Goal: Task Accomplishment & Management: Use online tool/utility

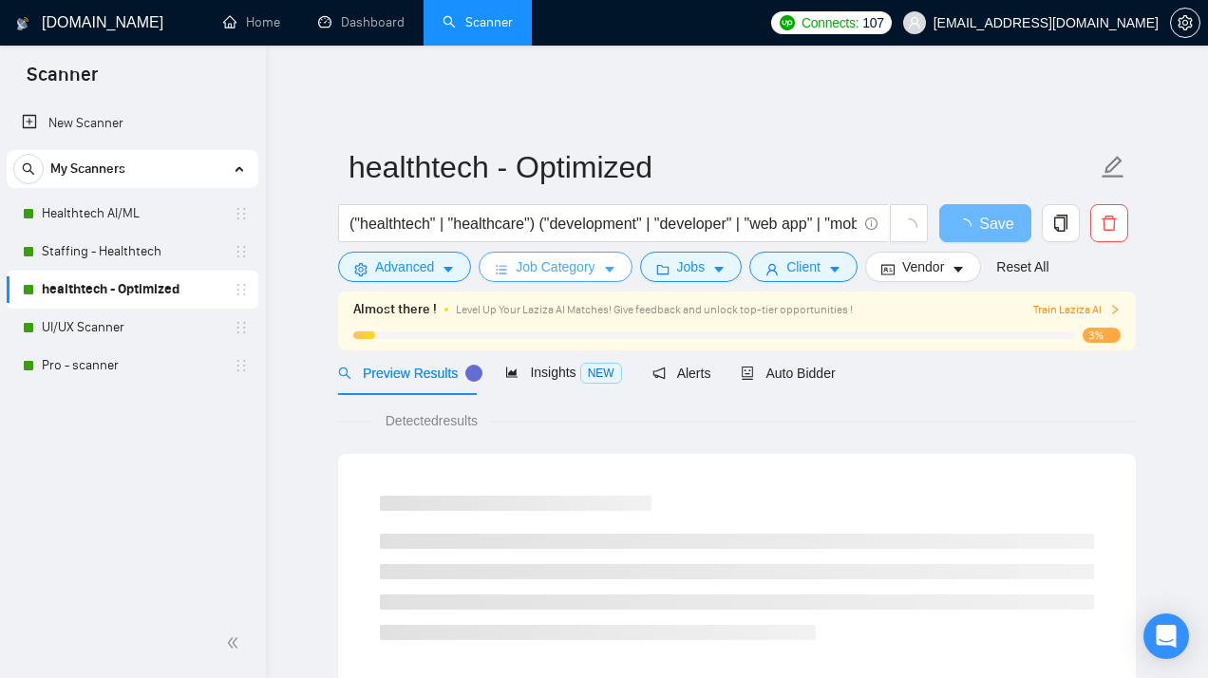
scroll to position [74, 0]
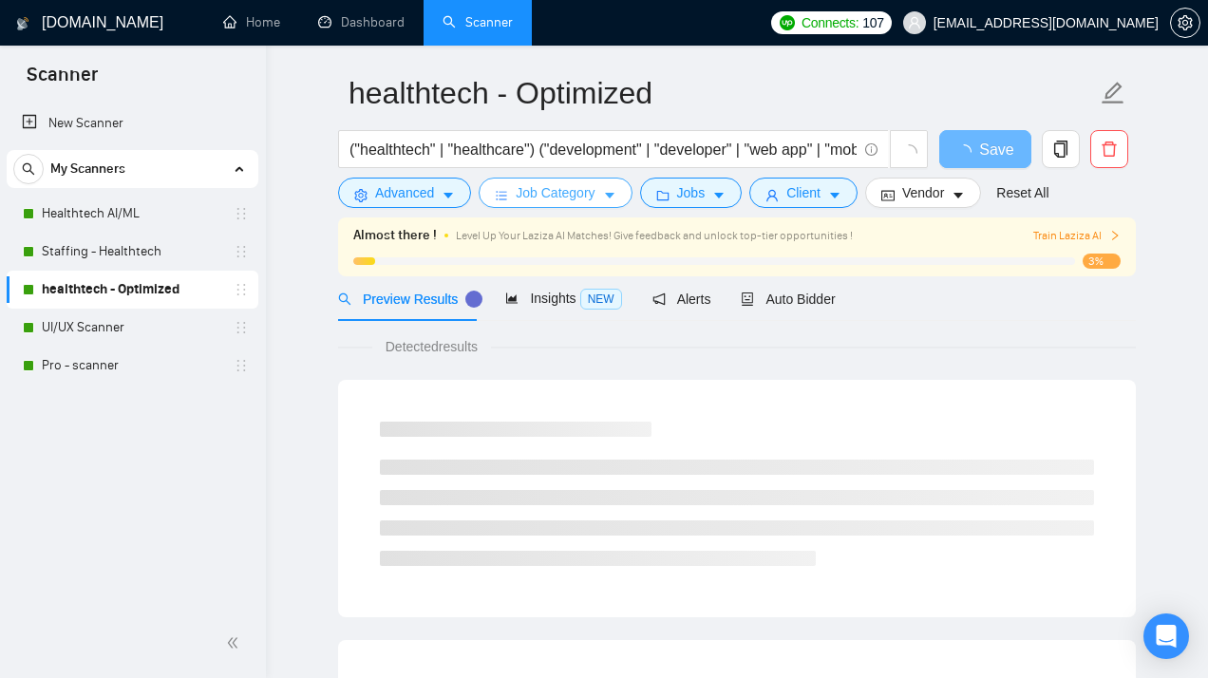
click at [590, 182] on span "Job Category" at bounding box center [555, 192] width 79 height 21
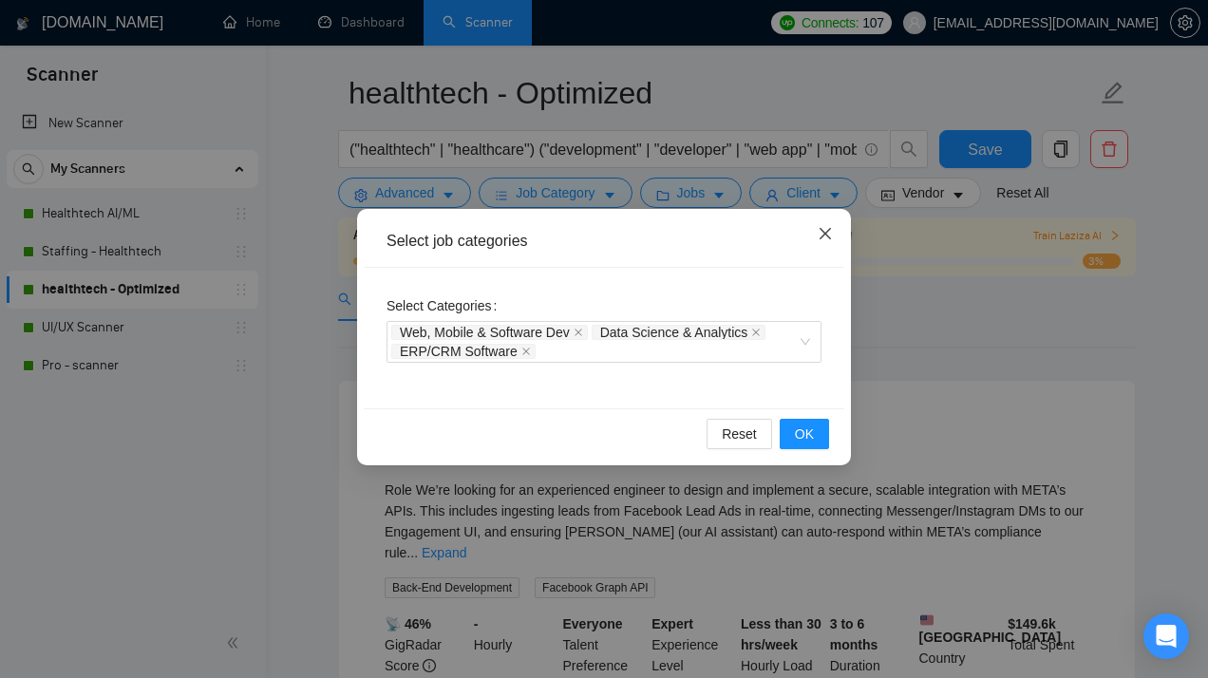
click at [824, 242] on span "Close" at bounding box center [825, 234] width 51 height 51
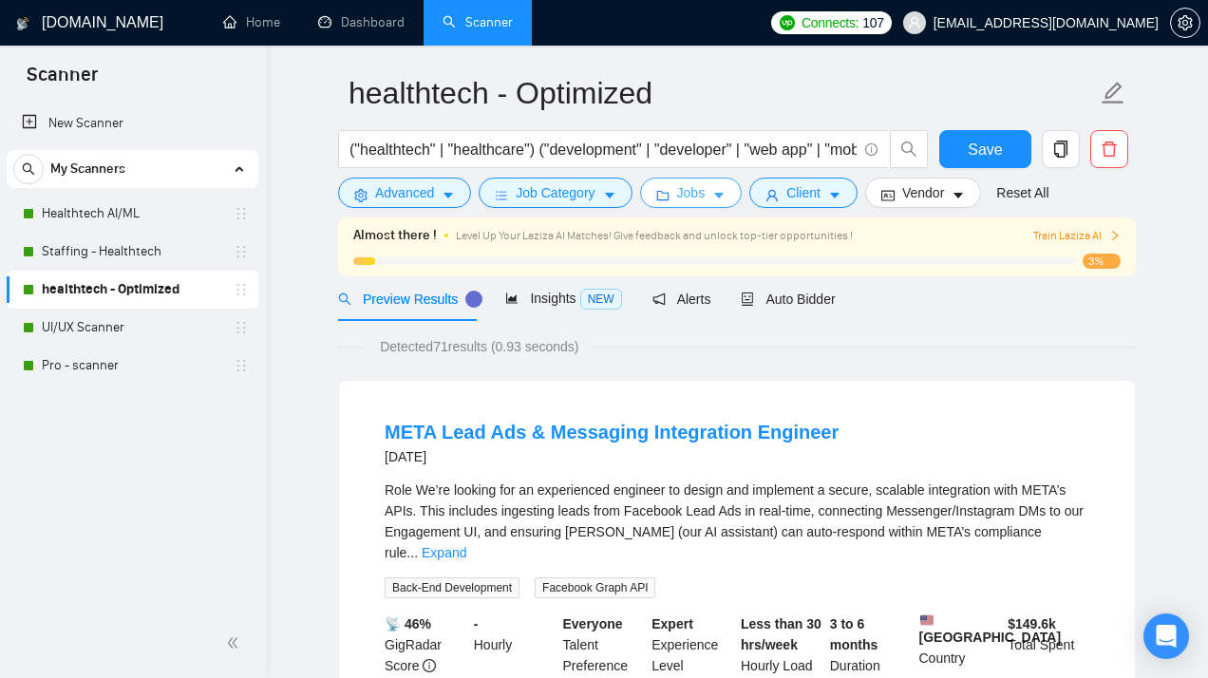
click at [697, 182] on span "Jobs" at bounding box center [691, 192] width 28 height 21
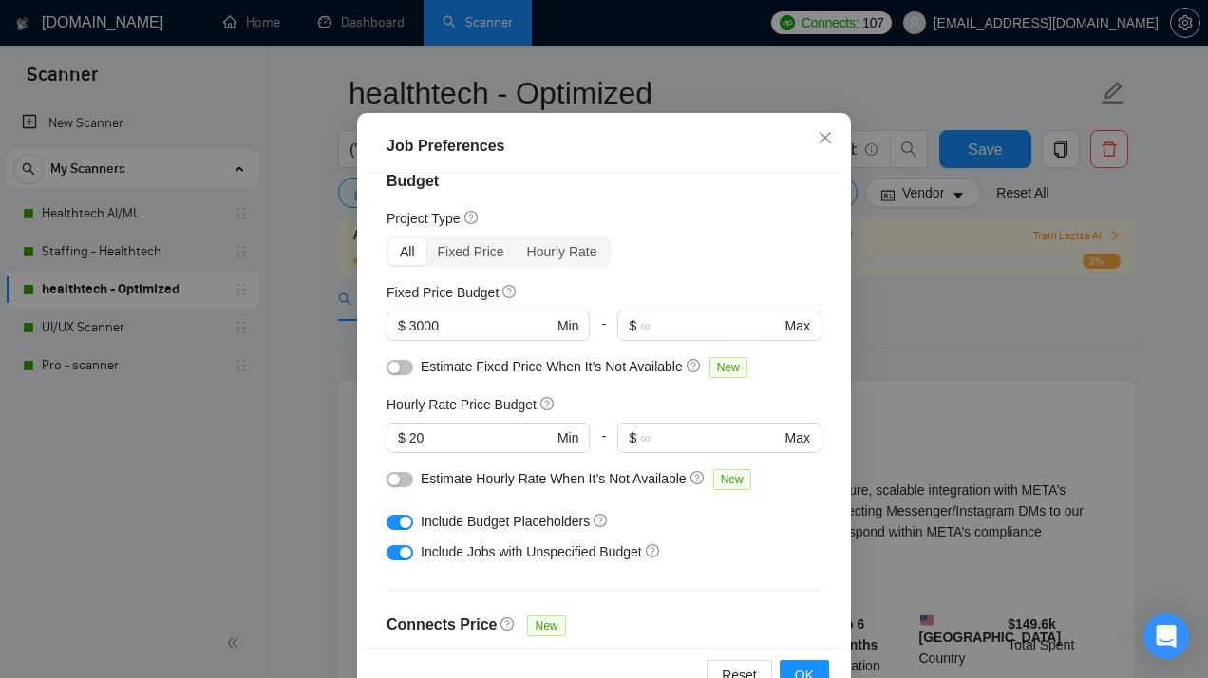
scroll to position [0, 0]
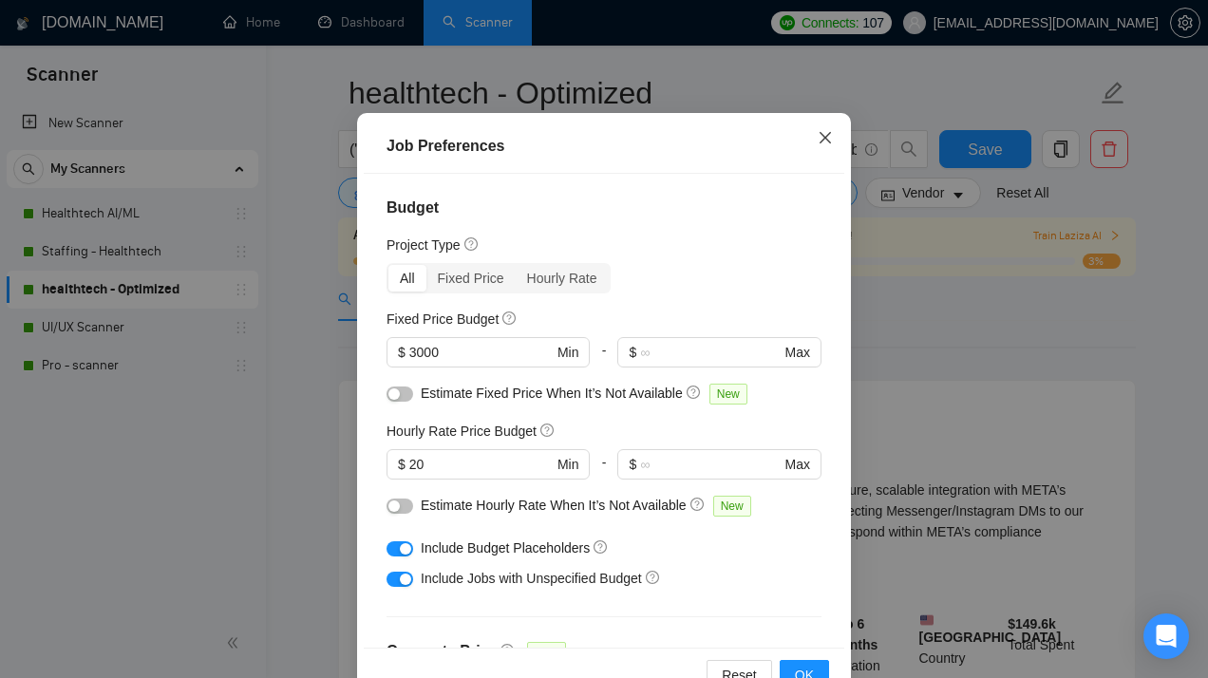
click at [835, 142] on span "Close" at bounding box center [825, 138] width 51 height 51
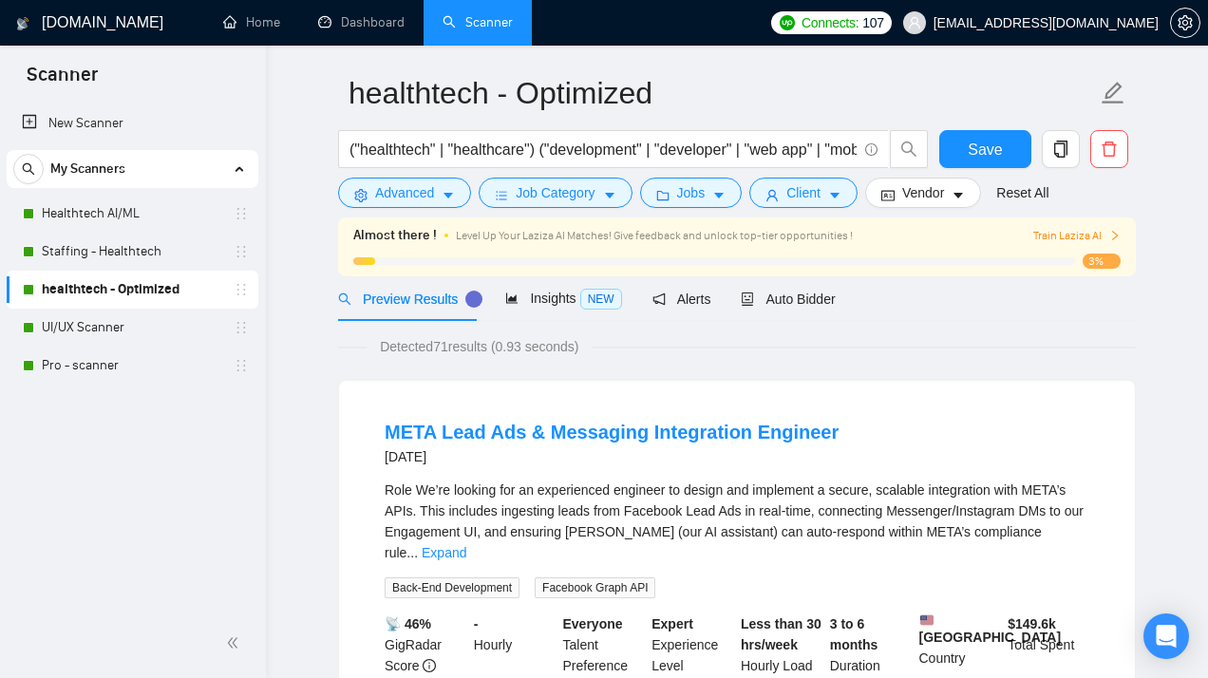
scroll to position [55, 0]
click at [790, 186] on button "Client" at bounding box center [803, 193] width 108 height 30
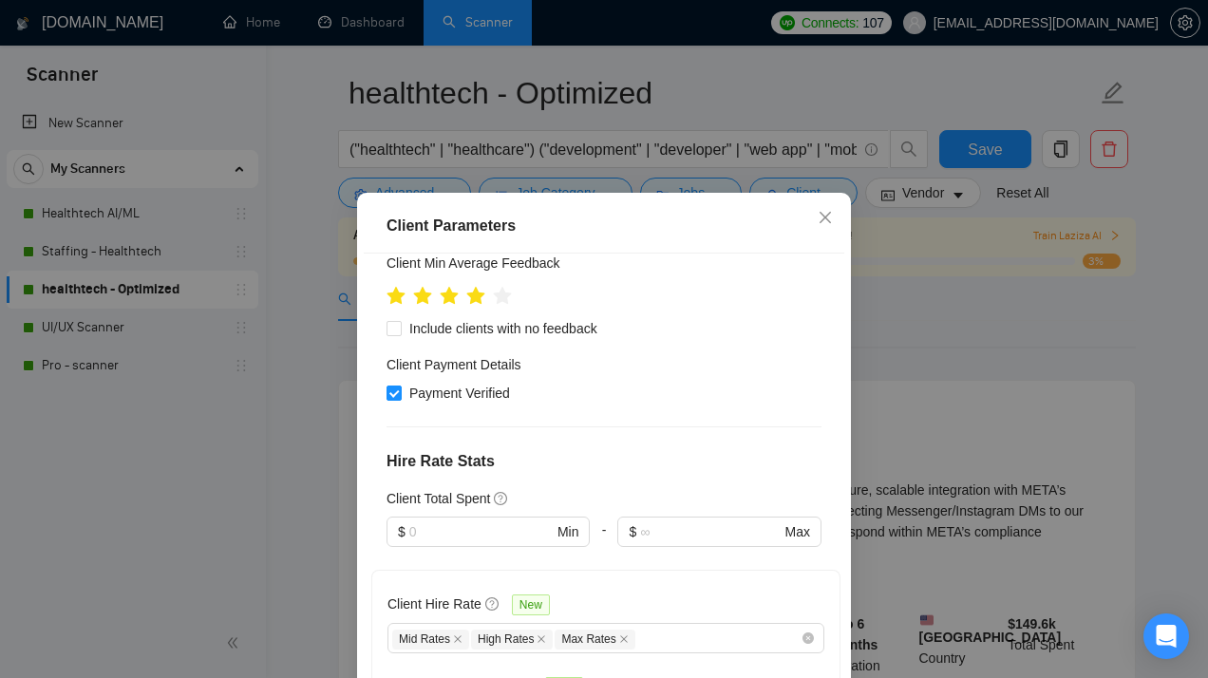
scroll to position [229, 0]
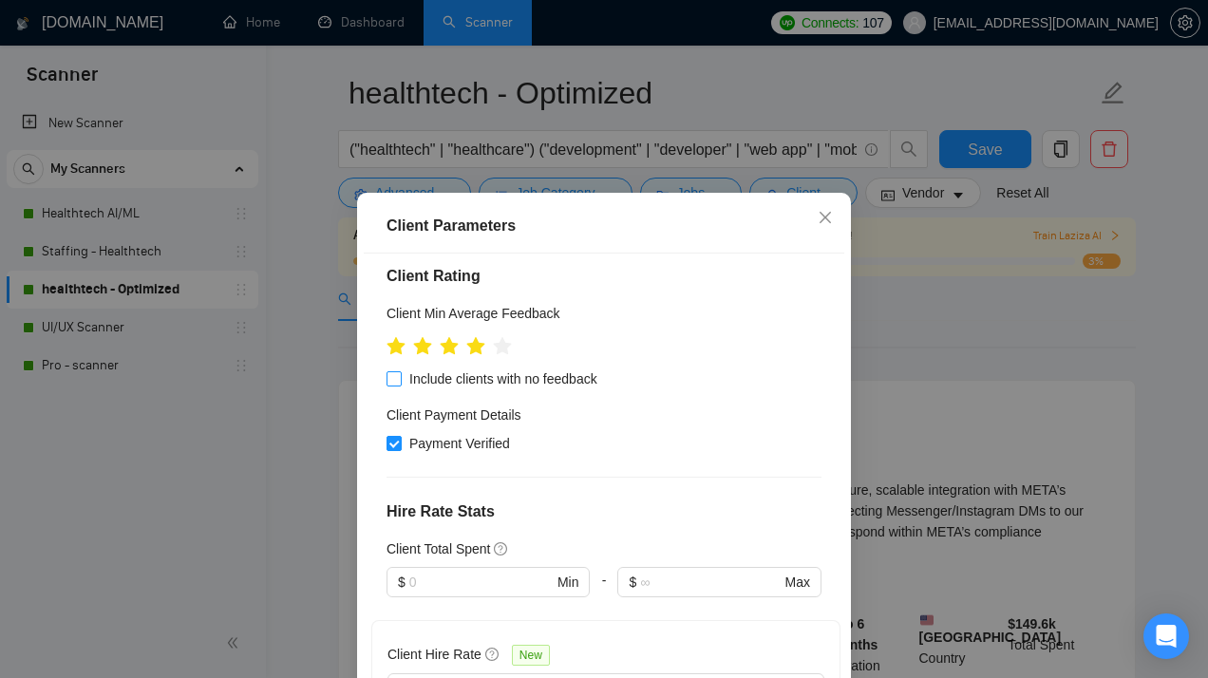
click at [392, 375] on input "Include clients with no feedback" at bounding box center [393, 377] width 13 height 13
checkbox input "true"
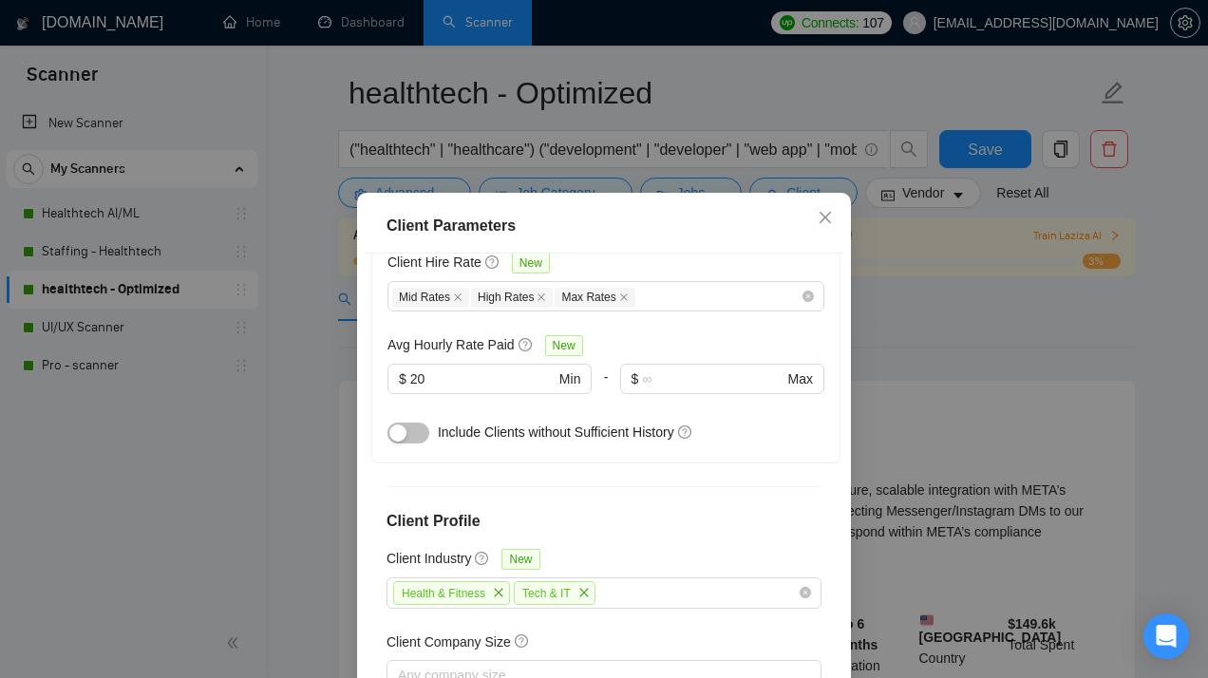
scroll to position [629, 0]
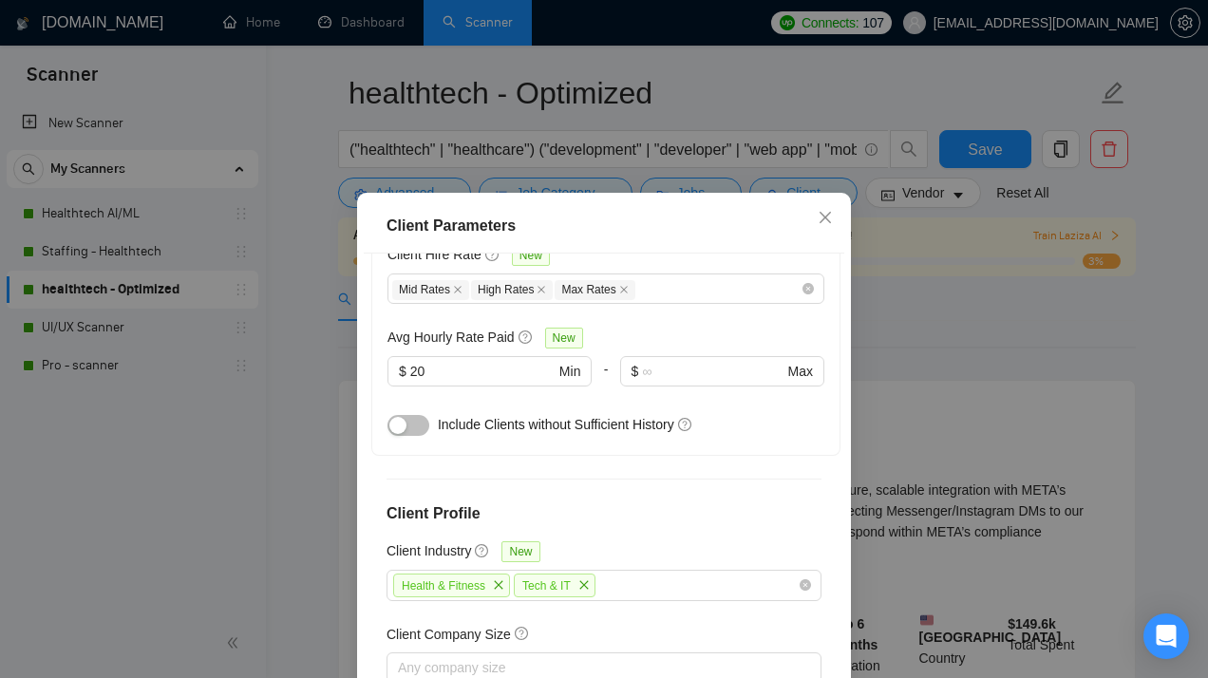
click at [418, 430] on button "button" at bounding box center [409, 425] width 42 height 21
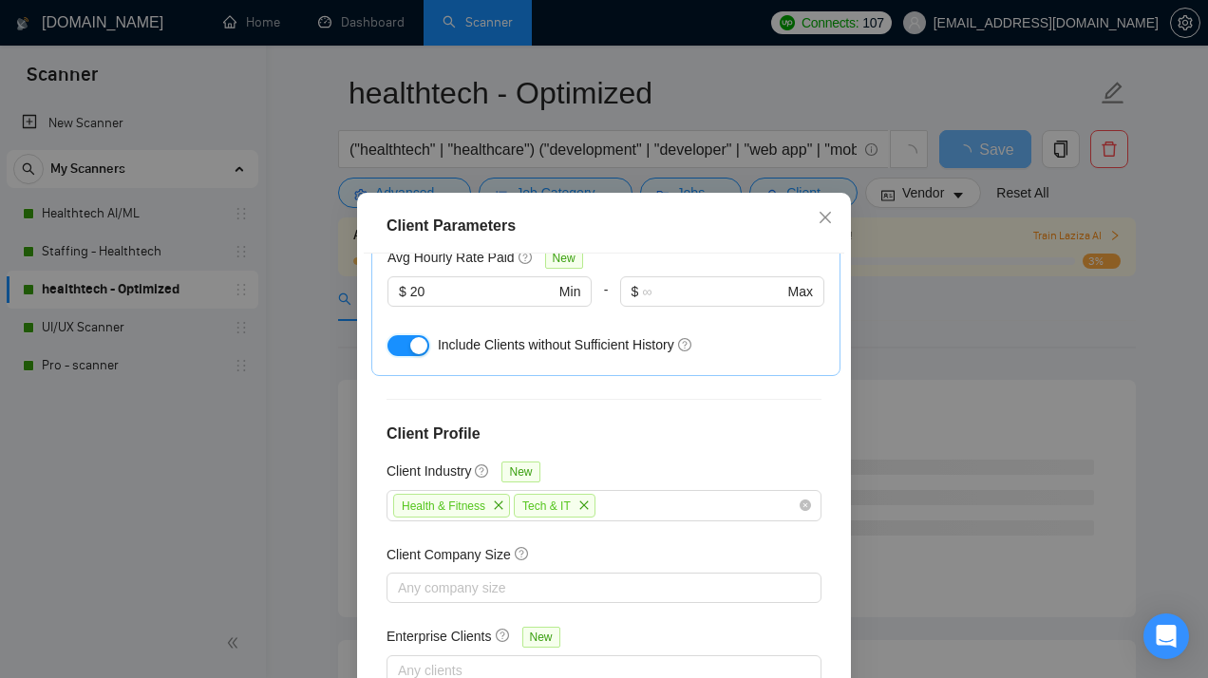
scroll to position [133, 0]
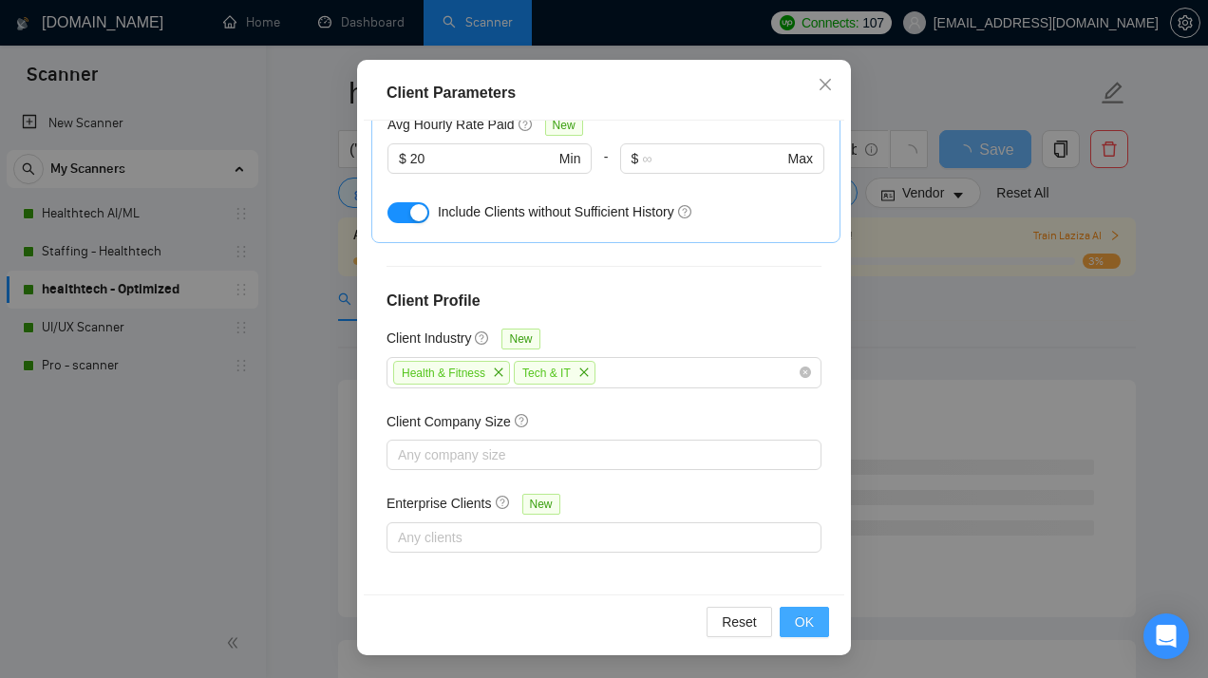
click at [798, 624] on span "OK" at bounding box center [804, 622] width 19 height 21
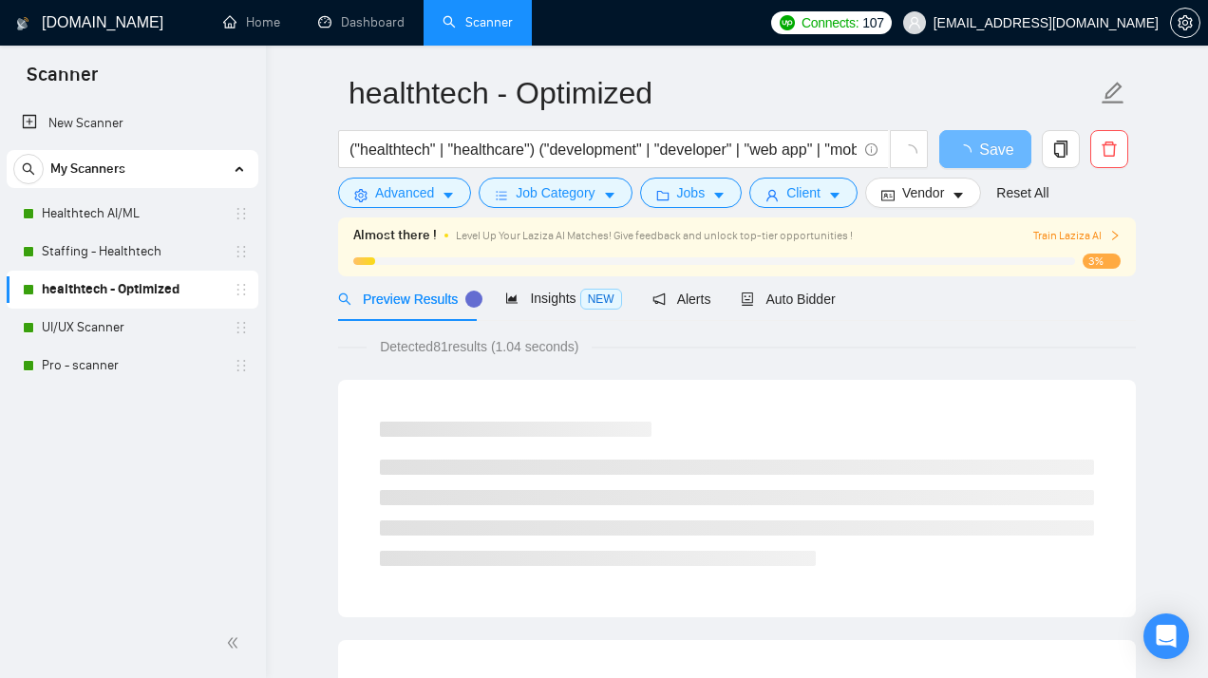
scroll to position [55, 0]
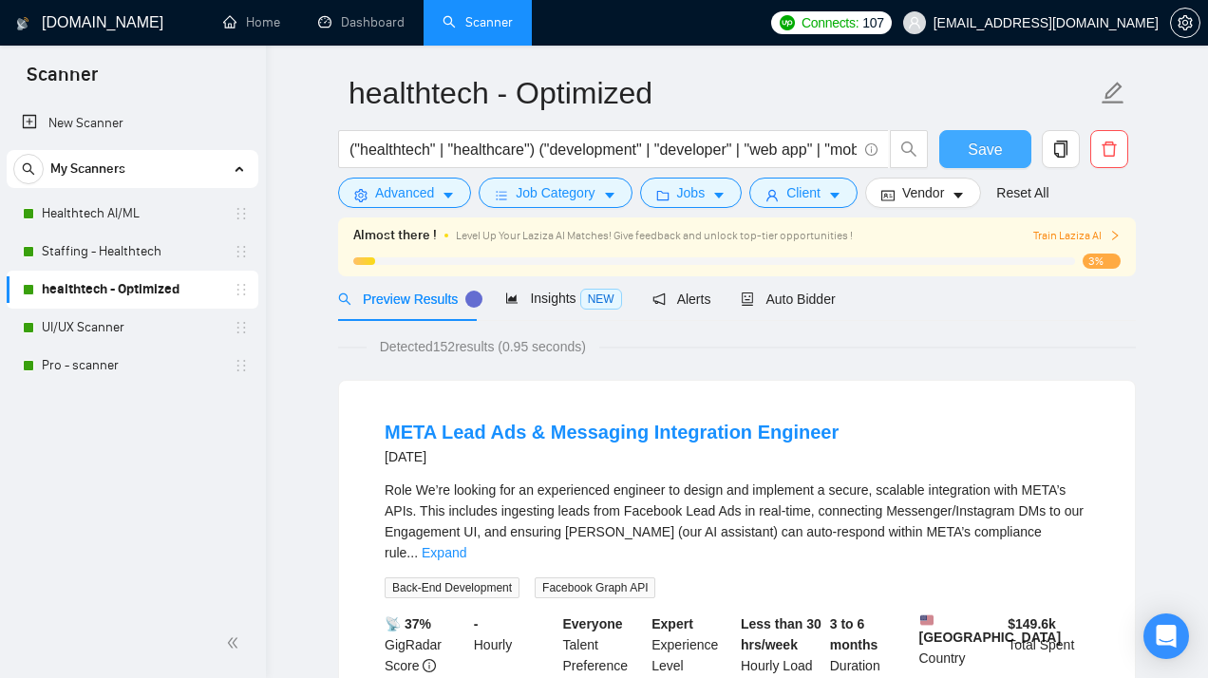
click at [987, 142] on span "Save" at bounding box center [985, 150] width 34 height 24
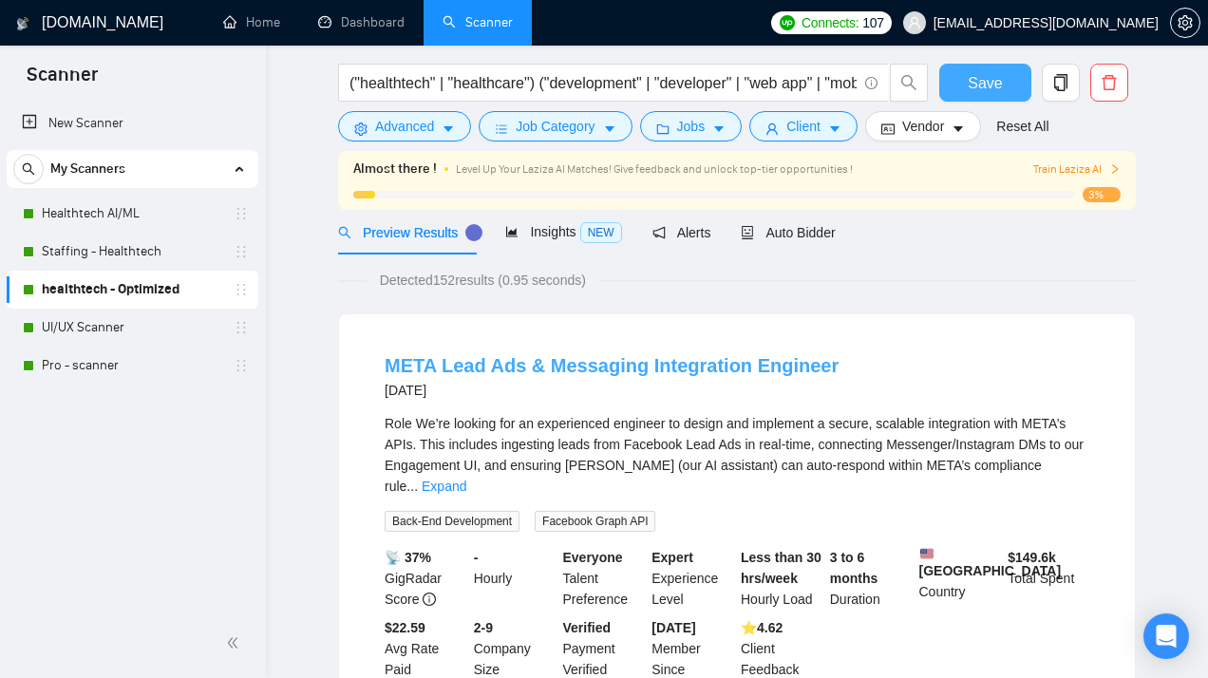
scroll to position [0, 0]
